Goal: Complete application form

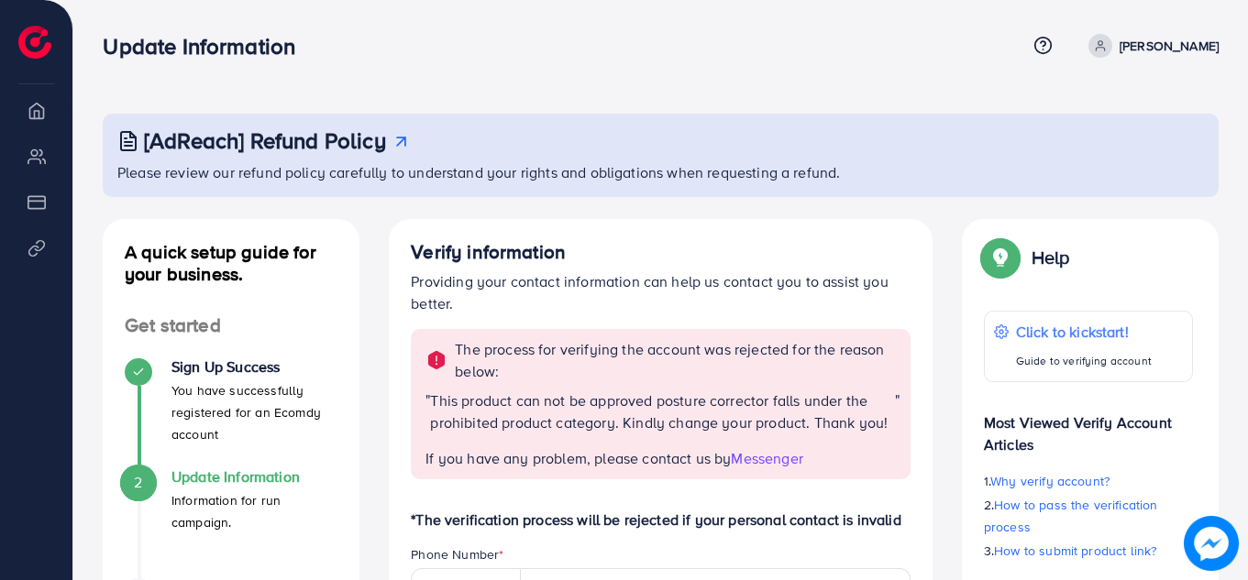
click at [765, 146] on div "[AdReach] Refund Policy" at bounding box center [662, 140] width 1090 height 27
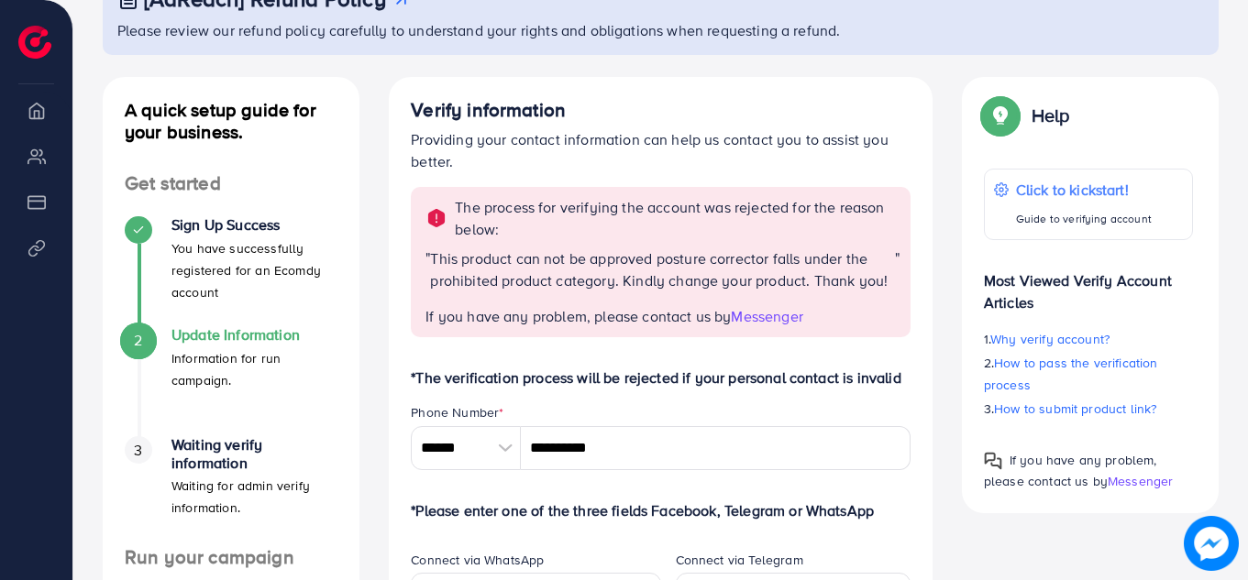
scroll to position [141, 0]
click at [776, 328] on div "The process for verifying the account was rejected for the reason below: " This…" at bounding box center [661, 262] width 500 height 149
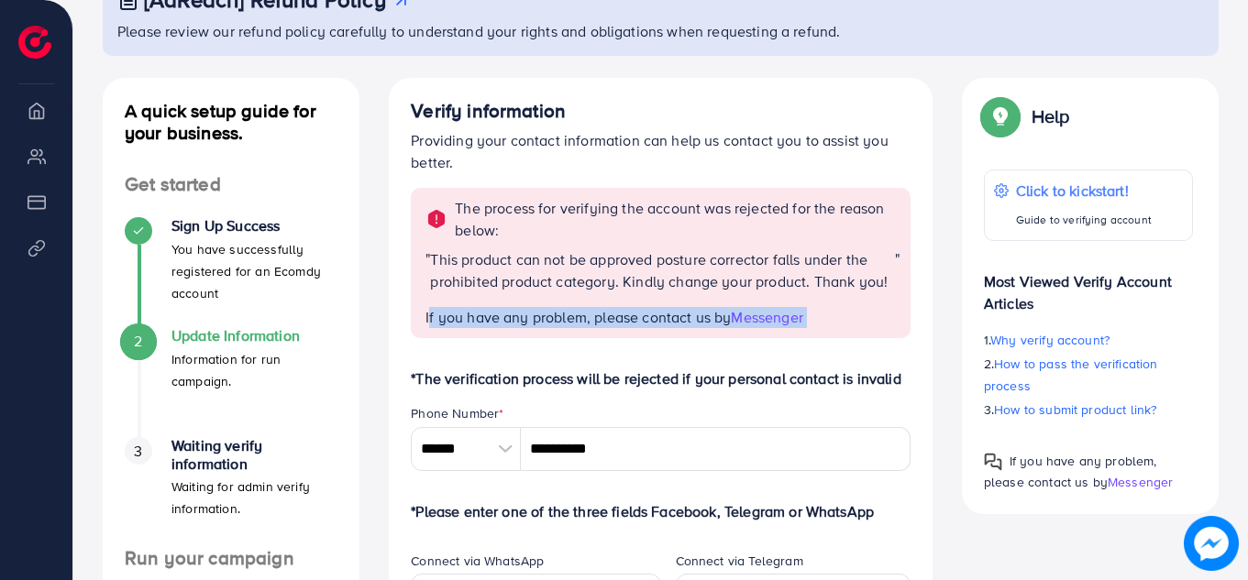
click at [776, 328] on div "The process for verifying the account was rejected for the reason below: " This…" at bounding box center [661, 262] width 500 height 149
click at [772, 319] on span "Messenger" at bounding box center [767, 317] width 72 height 20
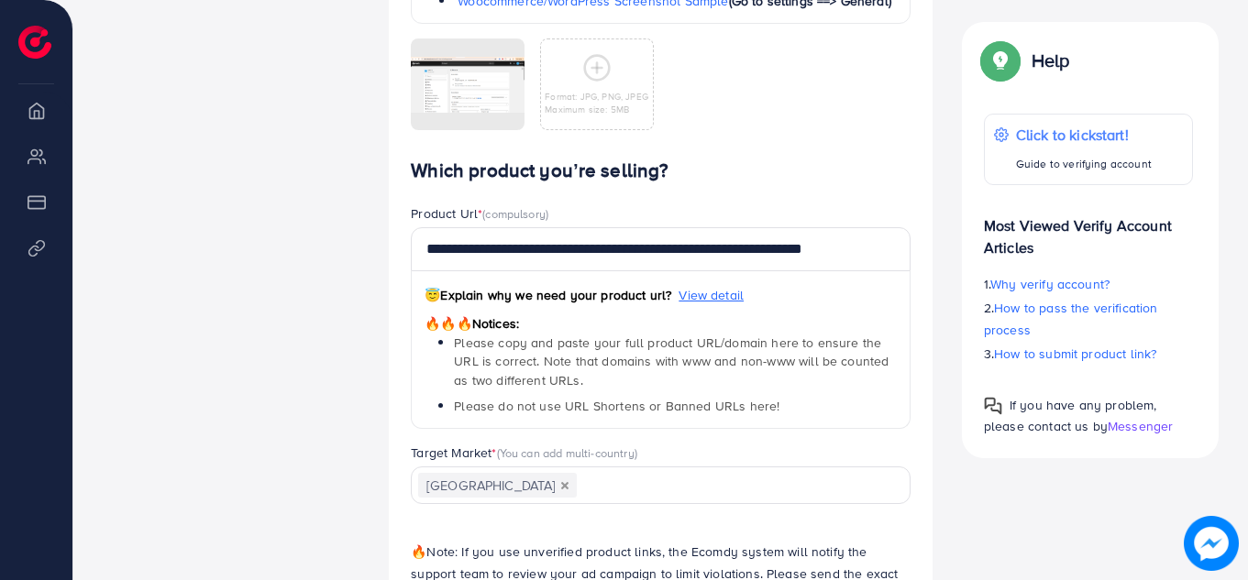
scroll to position [1120, 0]
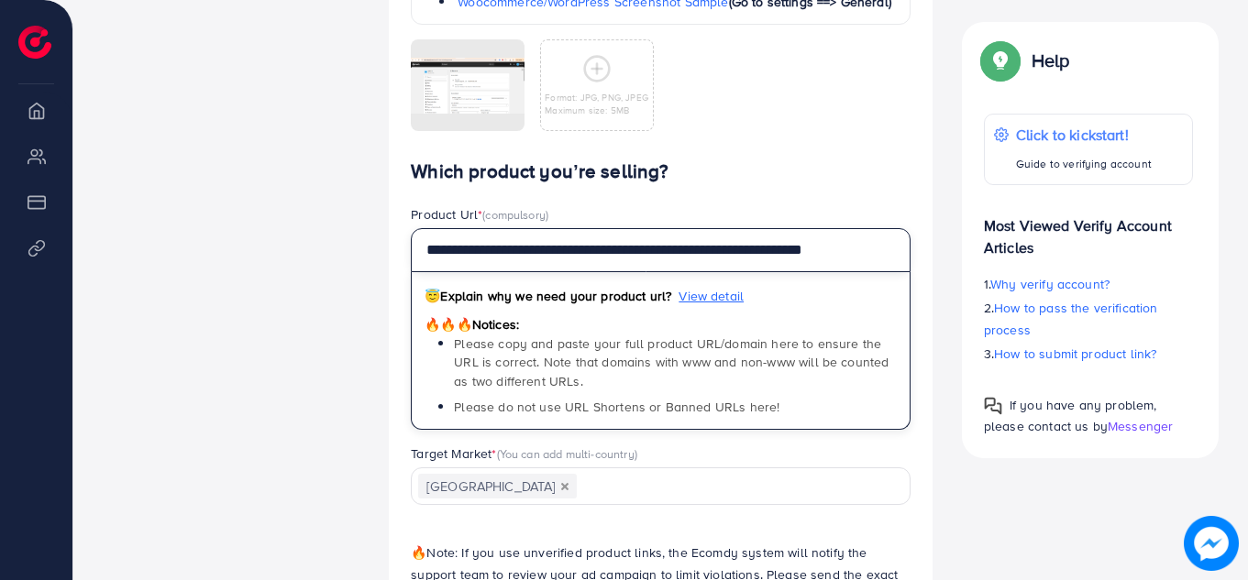
click at [815, 258] on input "**********" at bounding box center [661, 250] width 500 height 44
paste input "text"
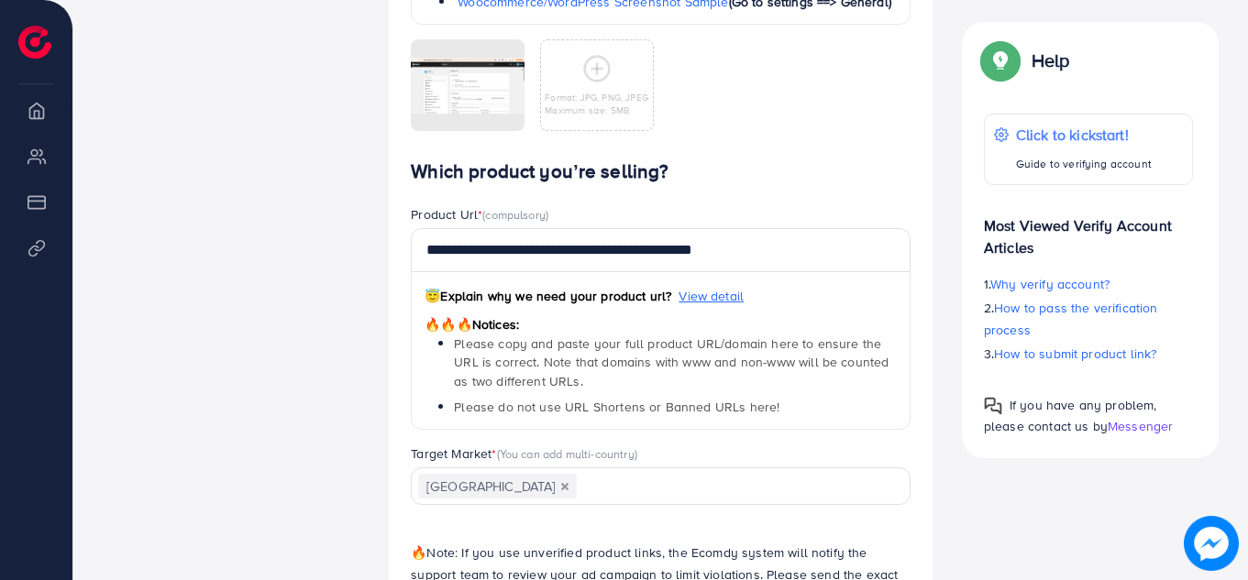
click at [913, 211] on div "**********" at bounding box center [660, 324] width 529 height 239
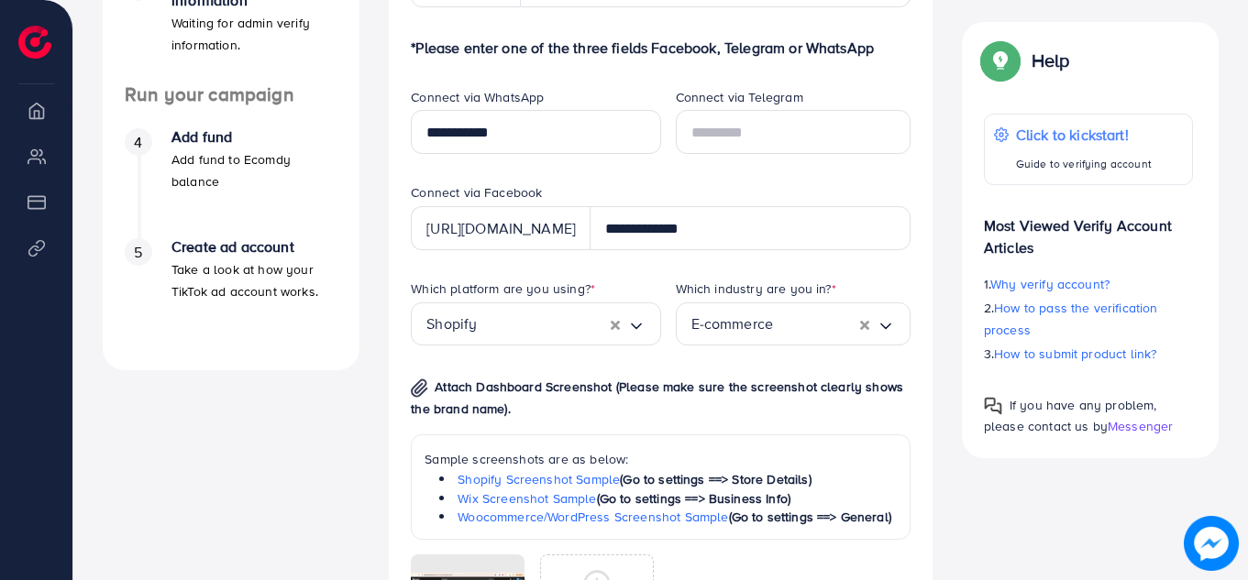
scroll to position [1247, 0]
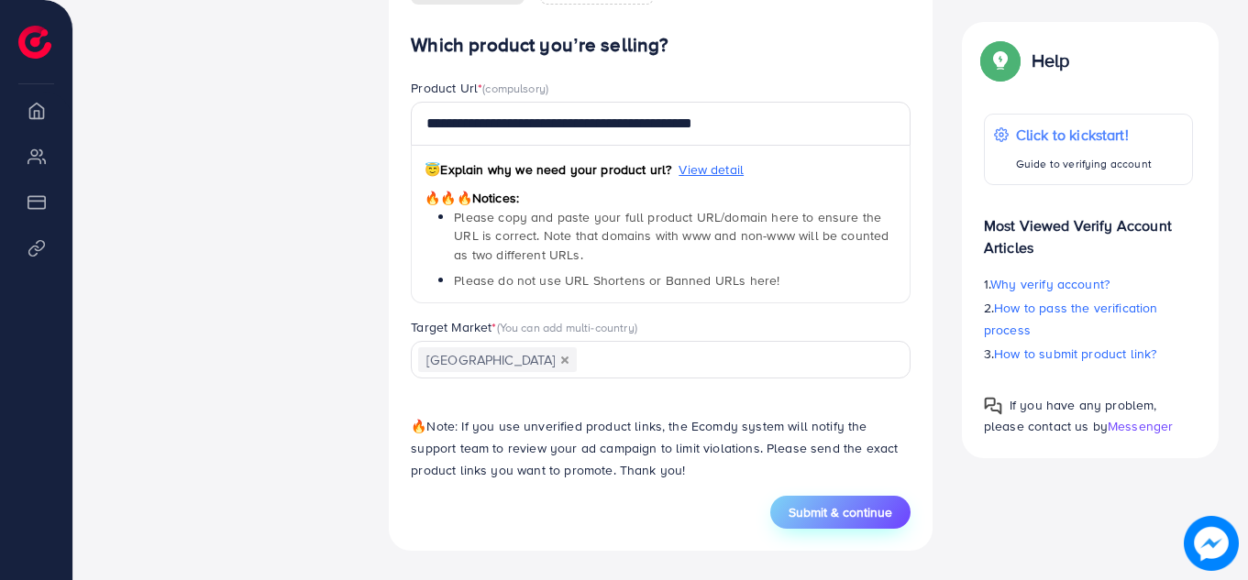
click at [831, 508] on span "Submit & continue" at bounding box center [840, 512] width 104 height 18
type input "**********"
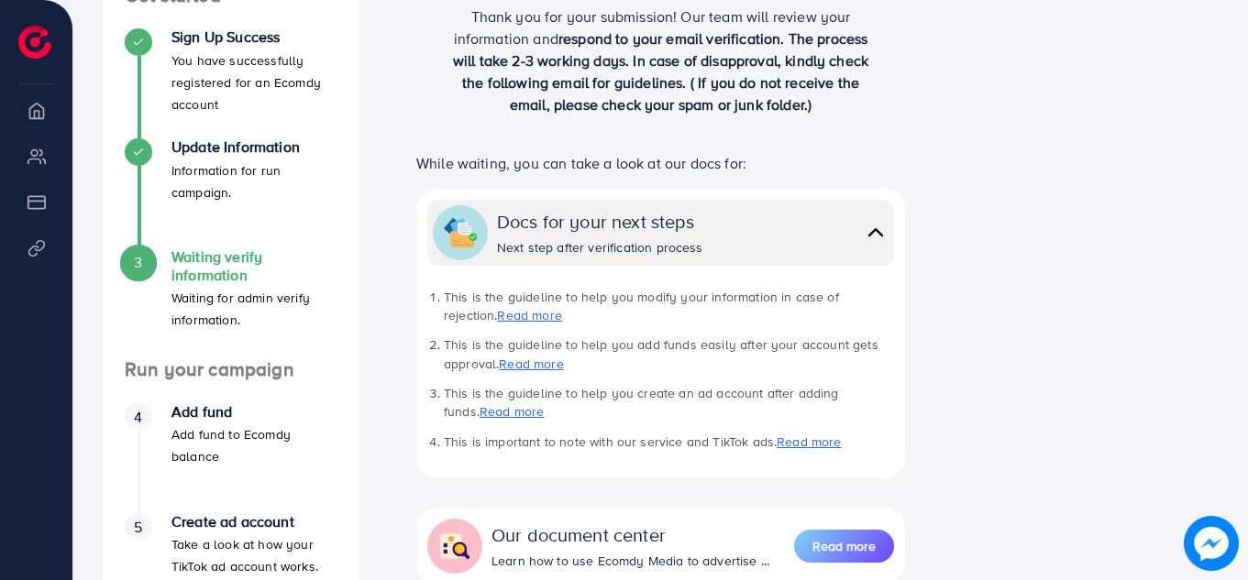
scroll to position [331, 0]
click at [497, 316] on link "Read more" at bounding box center [529, 314] width 64 height 18
click at [527, 363] on link "Read more" at bounding box center [531, 363] width 64 height 18
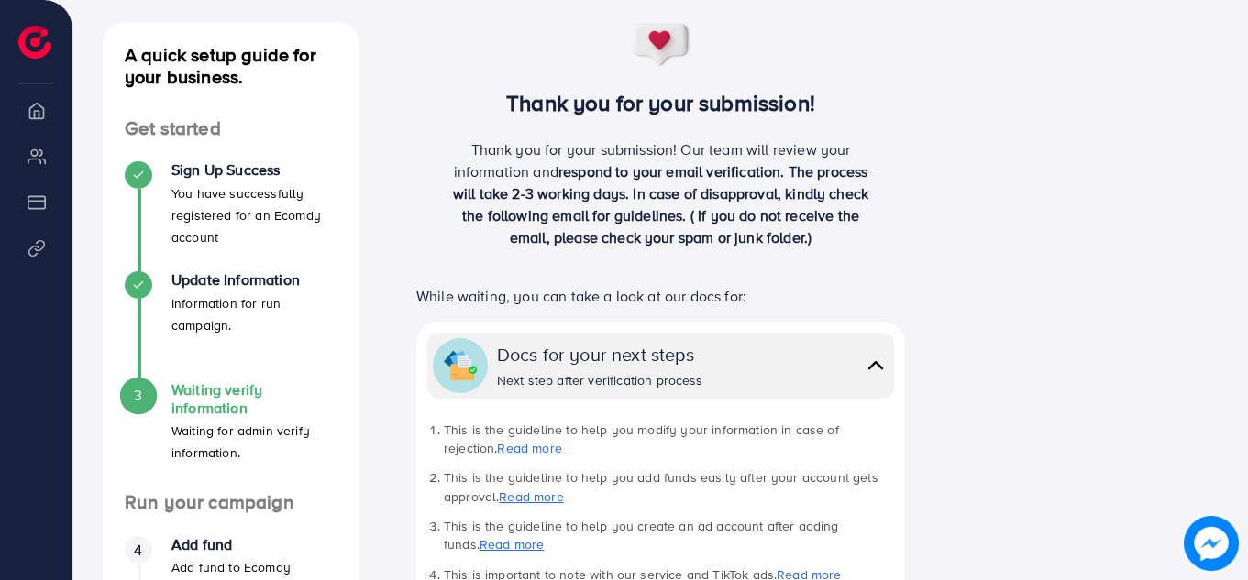
scroll to position [204, 0]
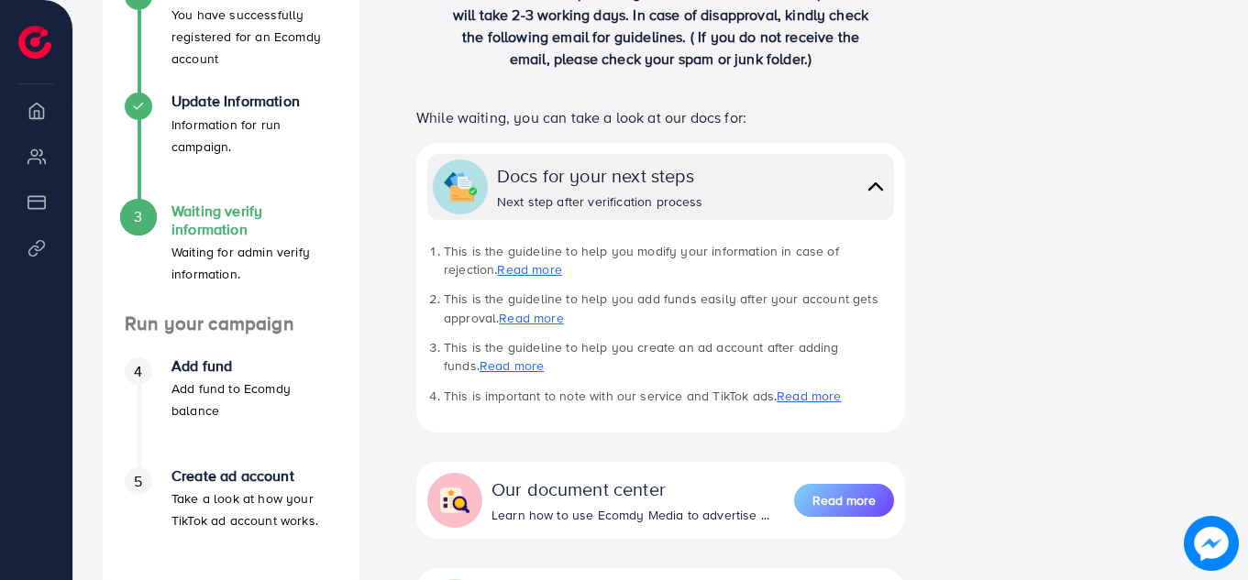
scroll to position [377, 0]
